Goal: Task Accomplishment & Management: Use online tool/utility

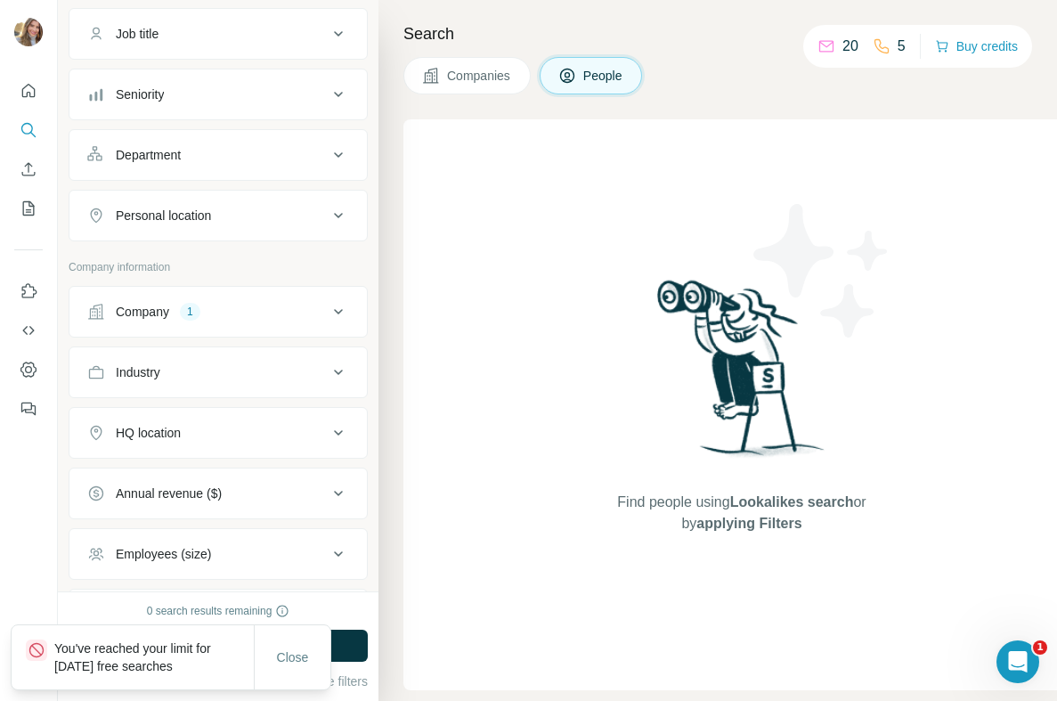
scroll to position [137, 0]
click at [168, 300] on div "Company" at bounding box center [142, 309] width 53 height 18
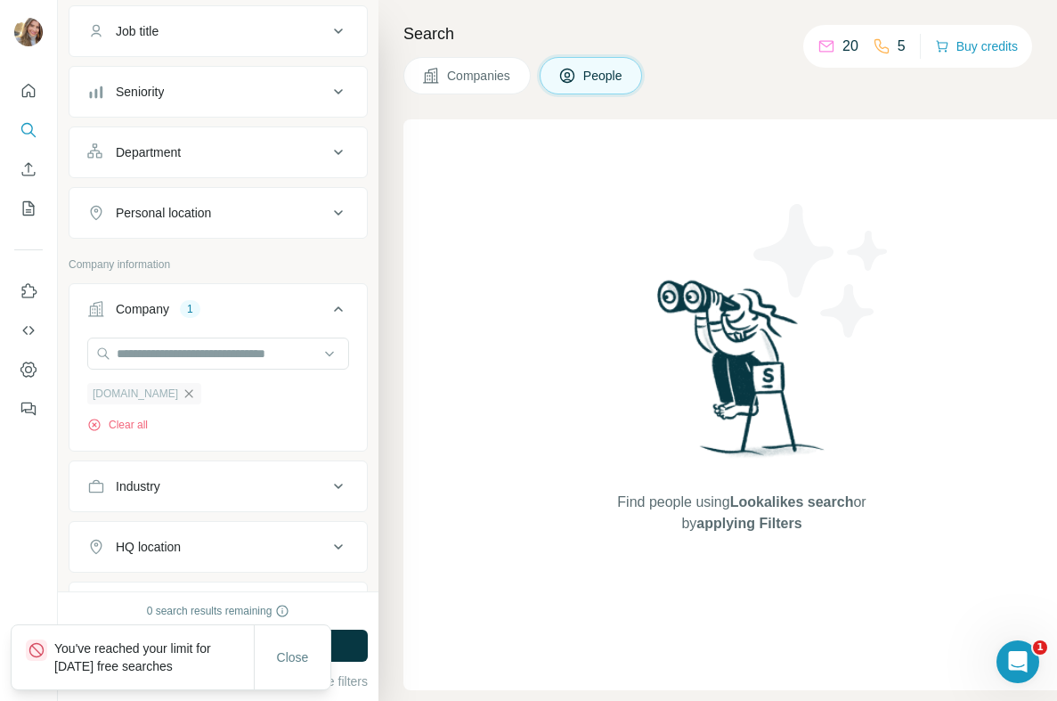
click at [182, 391] on icon "button" at bounding box center [189, 393] width 14 height 14
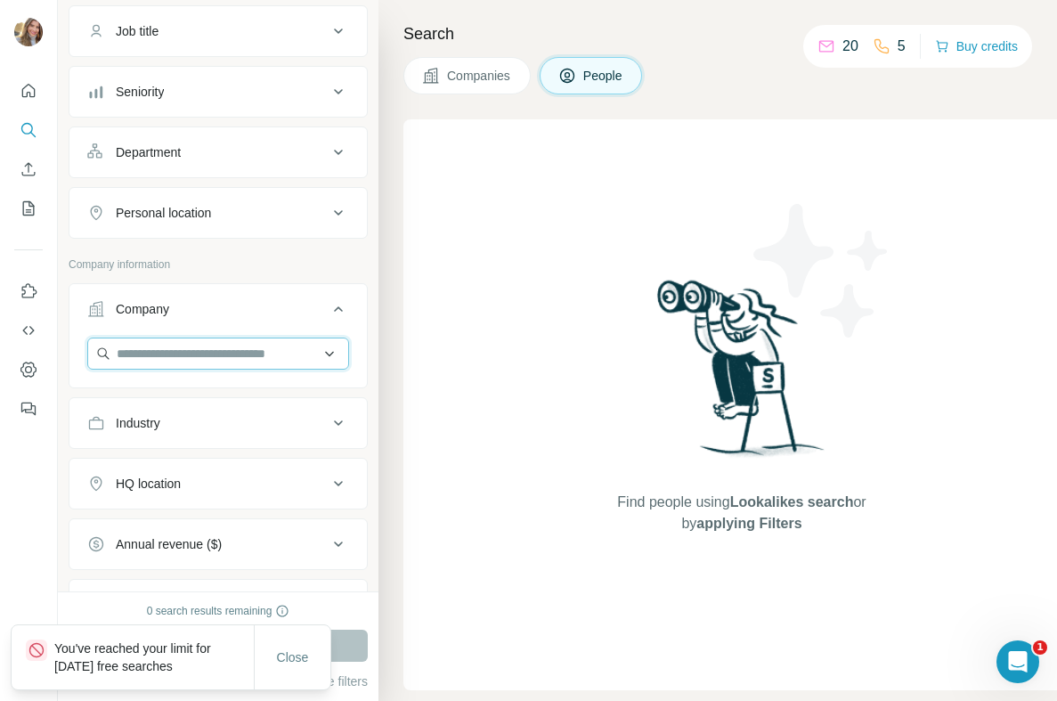
click at [149, 357] on input "text" at bounding box center [218, 353] width 262 height 32
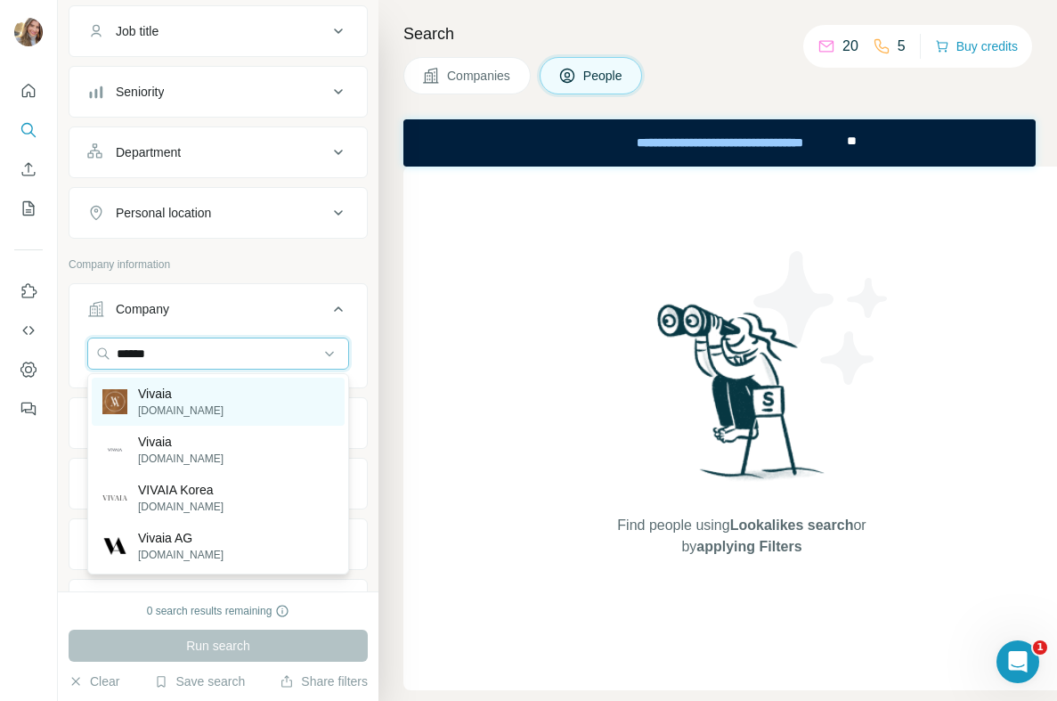
type input "******"
click at [191, 399] on div "Vivaia [DOMAIN_NAME]" at bounding box center [218, 402] width 253 height 48
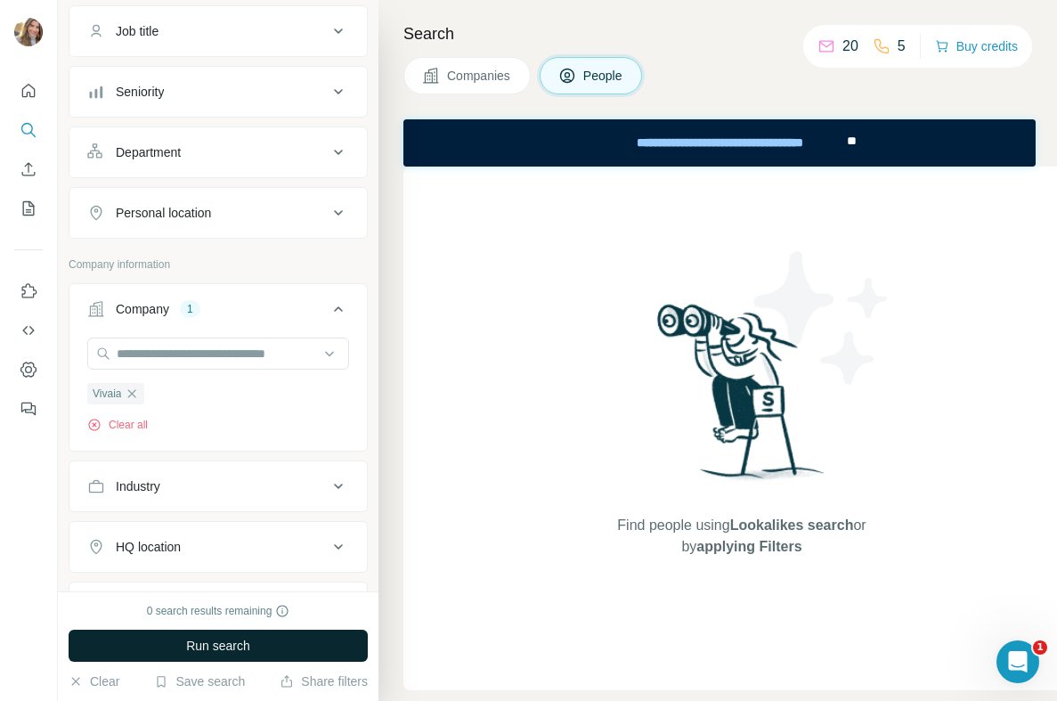
click at [213, 647] on span "Run search" at bounding box center [218, 646] width 64 height 18
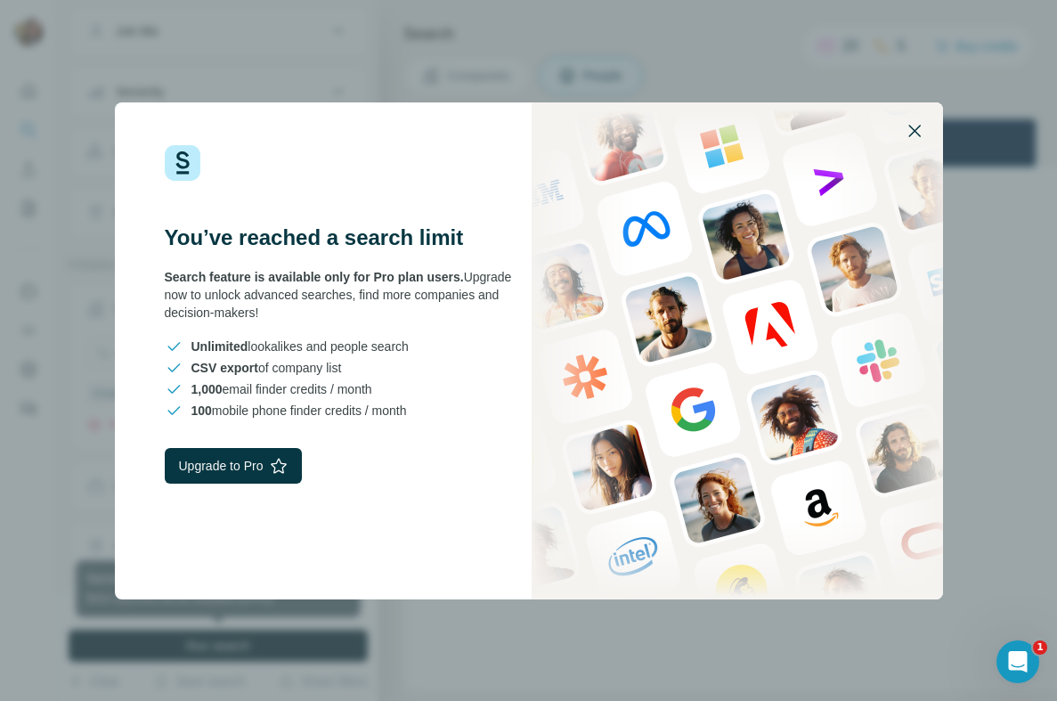
click at [916, 136] on icon "button" at bounding box center [914, 130] width 21 height 21
